Goal: Task Accomplishment & Management: Complete application form

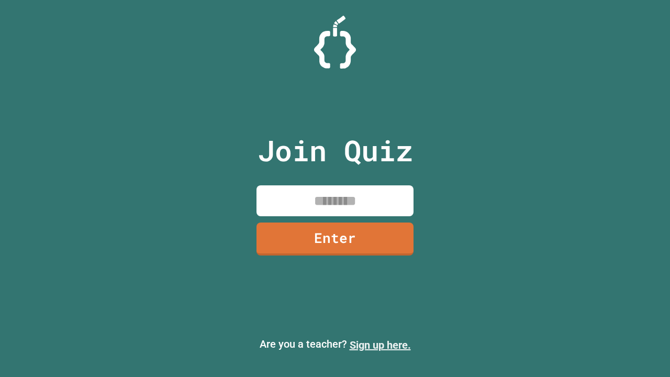
click at [380, 345] on link "Sign up here." at bounding box center [380, 345] width 61 height 13
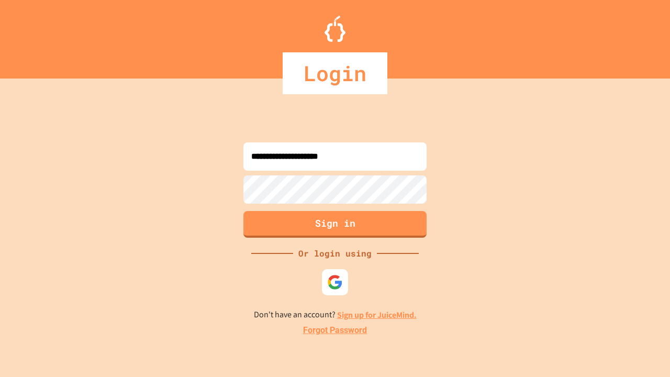
type input "**********"
